Goal: Task Accomplishment & Management: Use online tool/utility

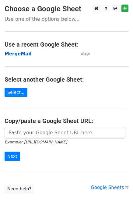
click at [23, 55] on strong "MergeMail" at bounding box center [18, 53] width 27 height 5
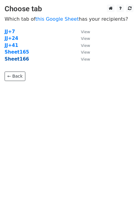
click at [19, 60] on strong "Sheet166" at bounding box center [17, 58] width 24 height 5
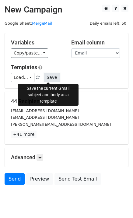
click at [49, 77] on button "Save" at bounding box center [52, 77] width 16 height 9
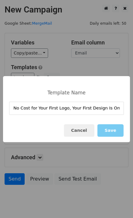
type input "No Cost for Your First Logo, Your First Design Is On Us!"
click at [116, 132] on button "Save" at bounding box center [110, 130] width 26 height 12
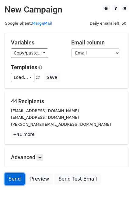
click at [10, 177] on link "Send" at bounding box center [15, 179] width 20 height 12
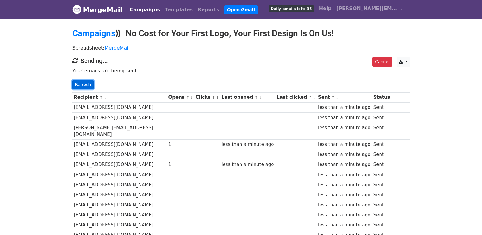
click at [91, 85] on link "Refresh" at bounding box center [83, 84] width 22 height 9
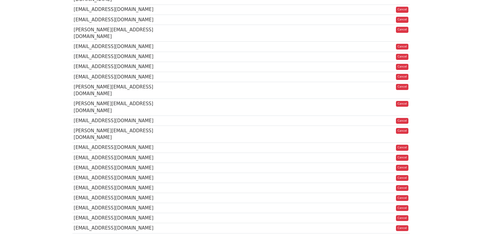
scroll to position [369, 0]
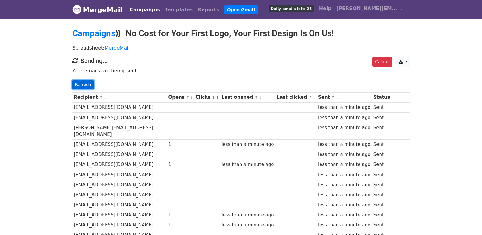
click at [85, 86] on link "Refresh" at bounding box center [83, 84] width 22 height 9
click at [80, 84] on link "Refresh" at bounding box center [83, 84] width 22 height 9
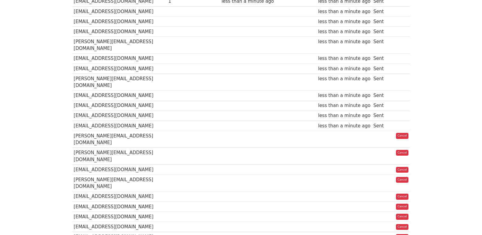
scroll to position [367, 0]
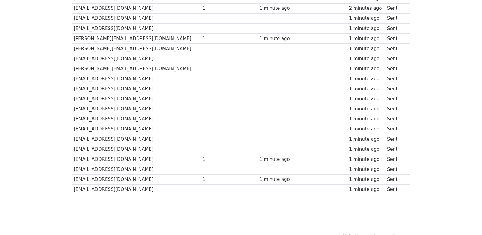
scroll to position [363, 0]
